Goal: Task Accomplishment & Management: Manage account settings

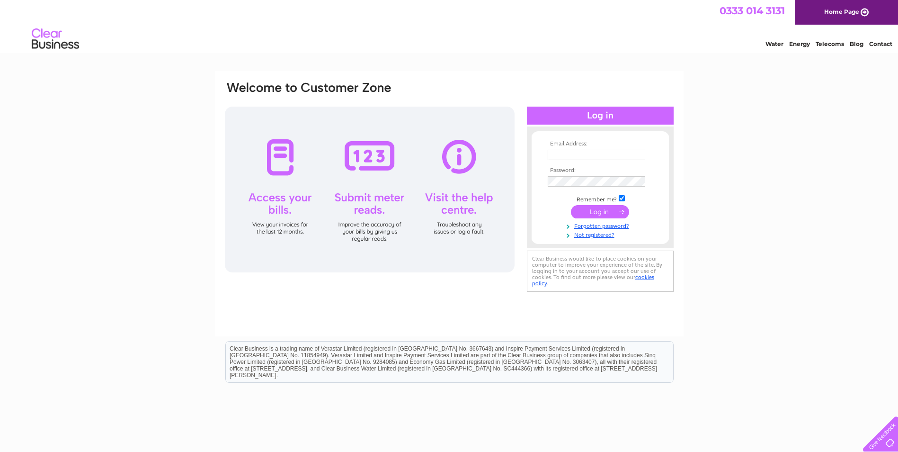
type input "[PERSON_NAME][EMAIL_ADDRESS][DOMAIN_NAME]"
click at [605, 210] on input "submit" at bounding box center [600, 211] width 58 height 13
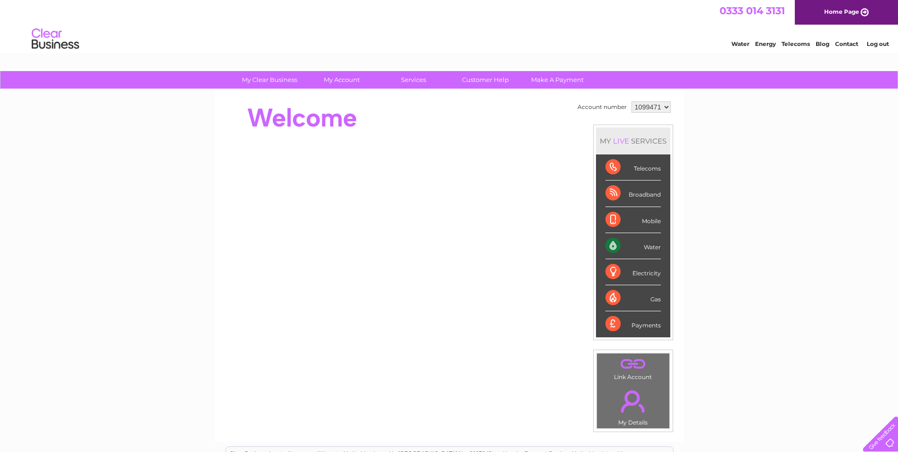
click at [643, 251] on div "Water" at bounding box center [632, 246] width 55 height 26
click at [612, 248] on div "Water" at bounding box center [632, 246] width 55 height 26
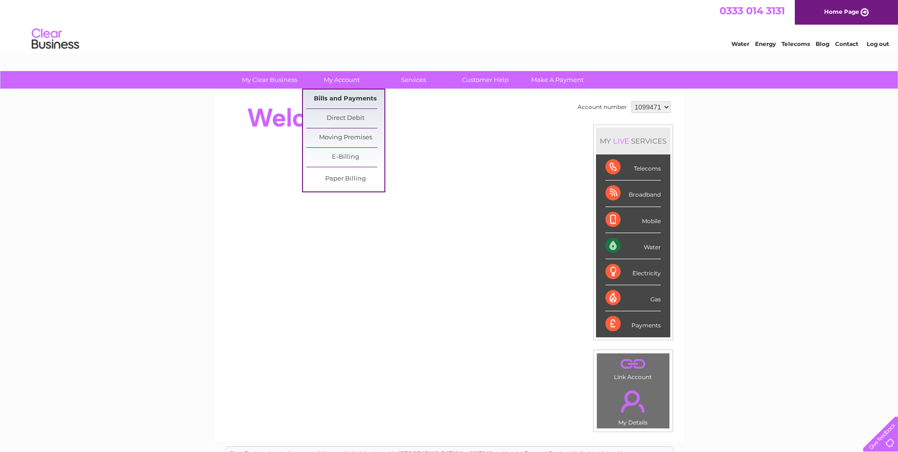
click at [328, 94] on link "Bills and Payments" at bounding box center [345, 98] width 78 height 19
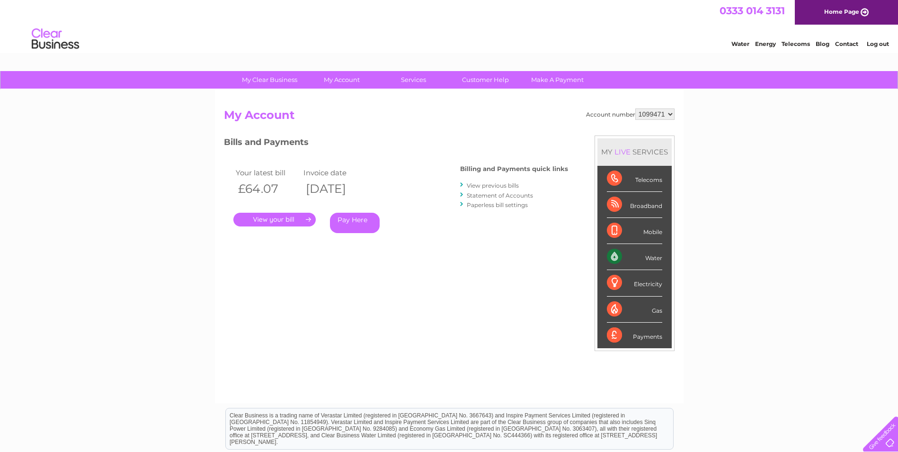
click at [287, 218] on link "." at bounding box center [274, 220] width 82 height 14
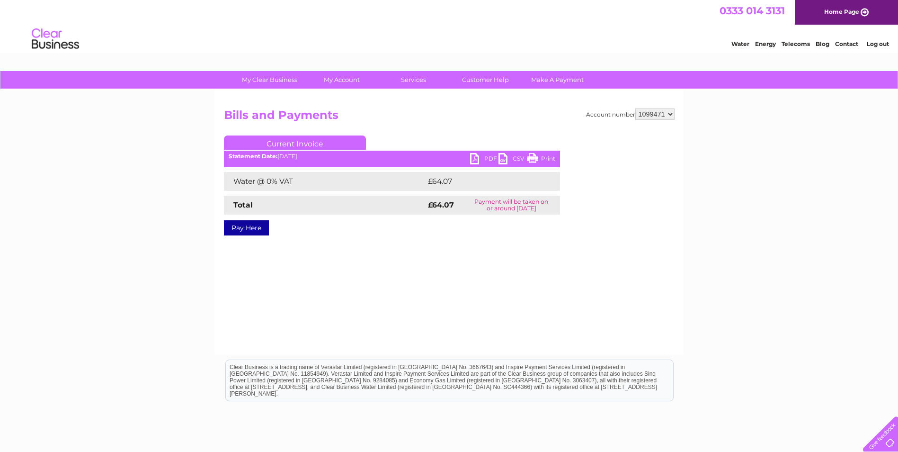
click at [479, 159] on link "PDF" at bounding box center [484, 160] width 28 height 14
